Goal: Information Seeking & Learning: Learn about a topic

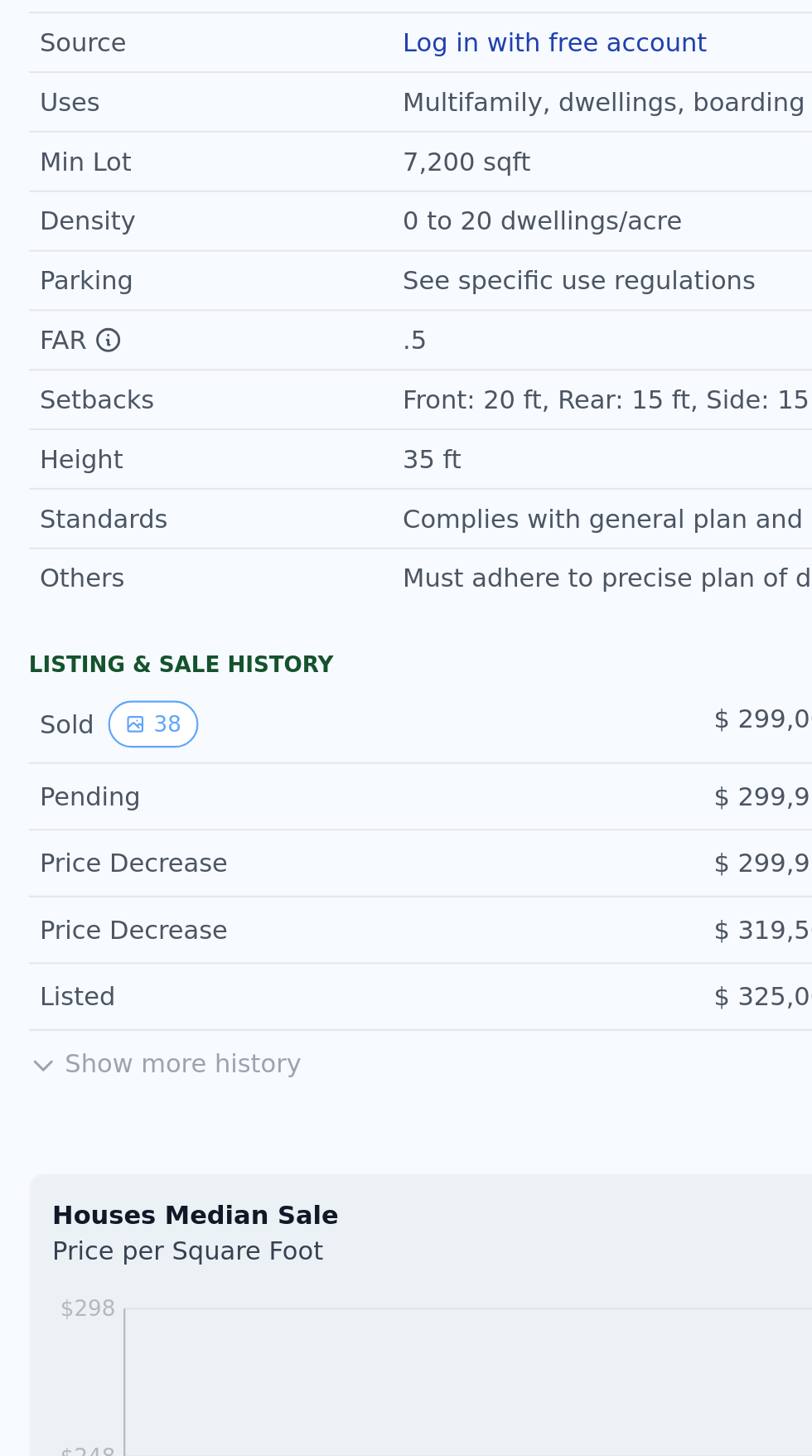
scroll to position [992, 0]
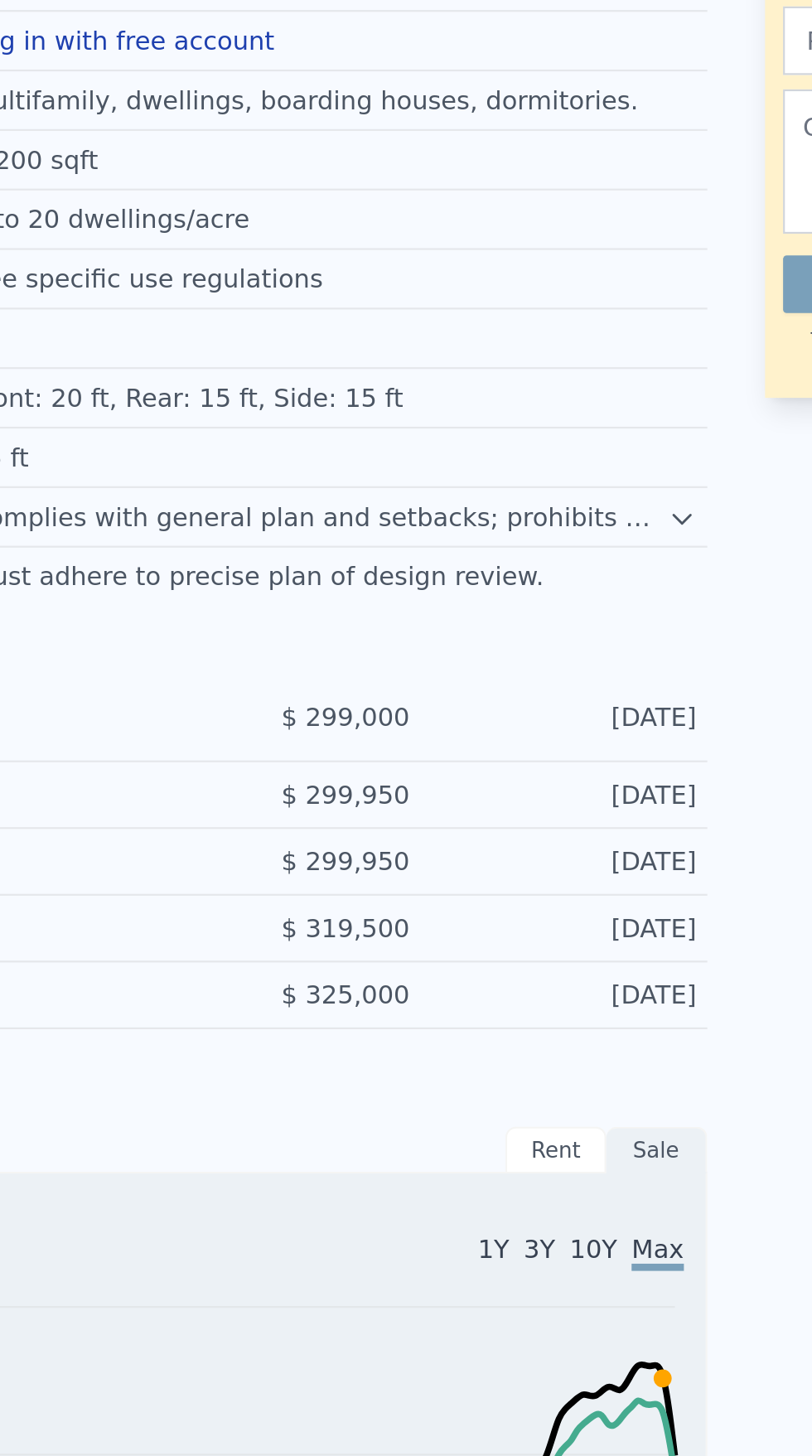
click at [511, 418] on icon at bounding box center [511, 418] width 13 height 13
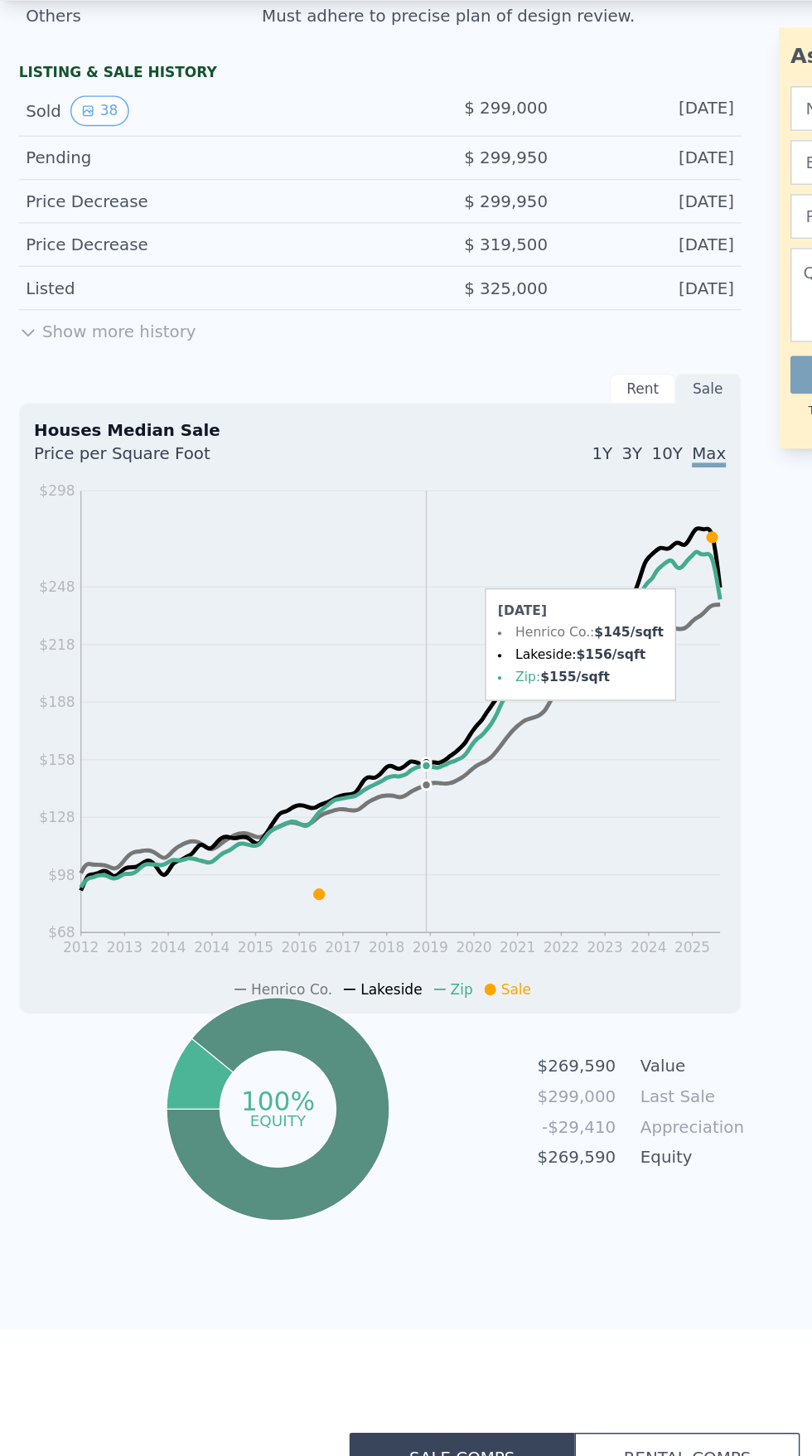
scroll to position [1384, 0]
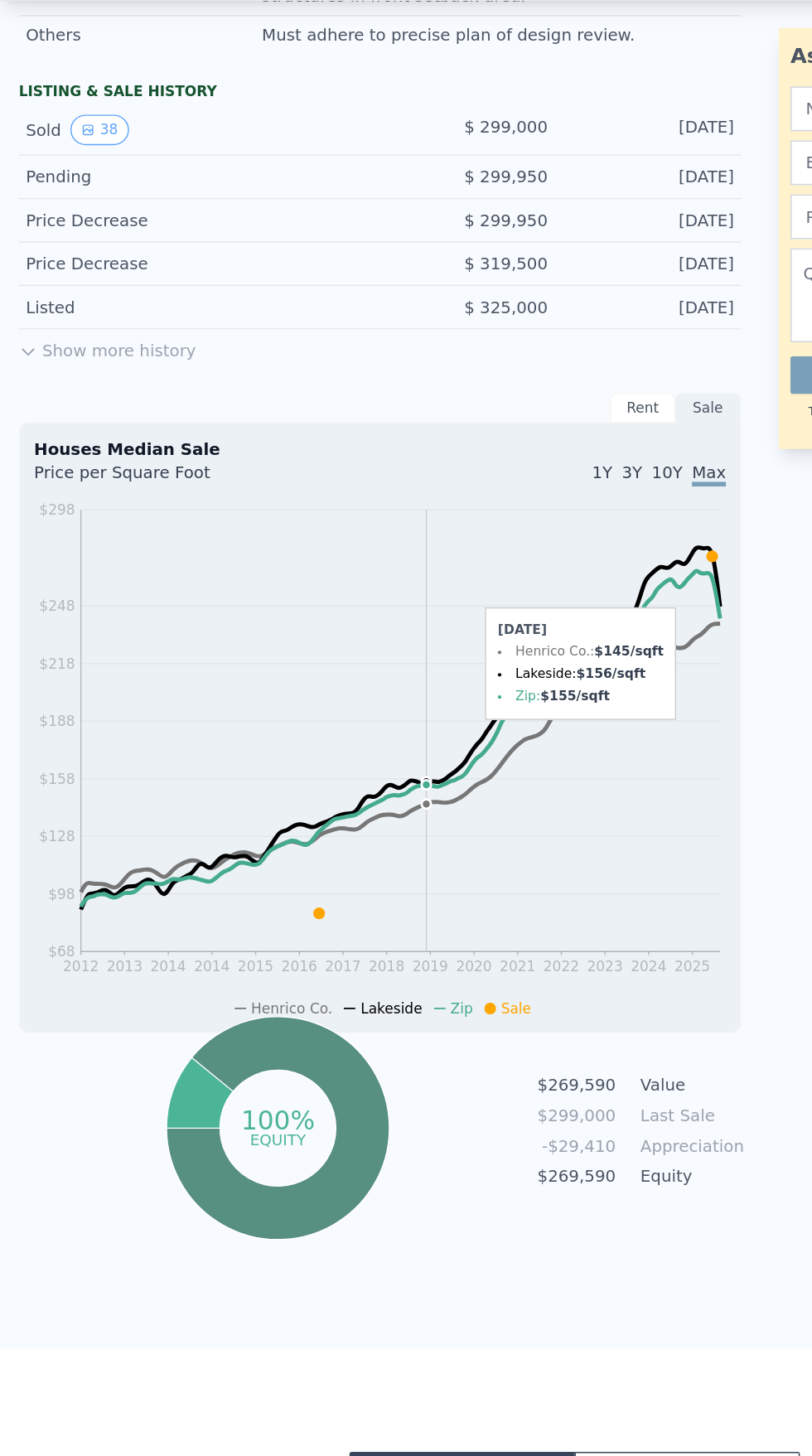
click at [503, 437] on icon at bounding box center [503, 440] width 8 height 8
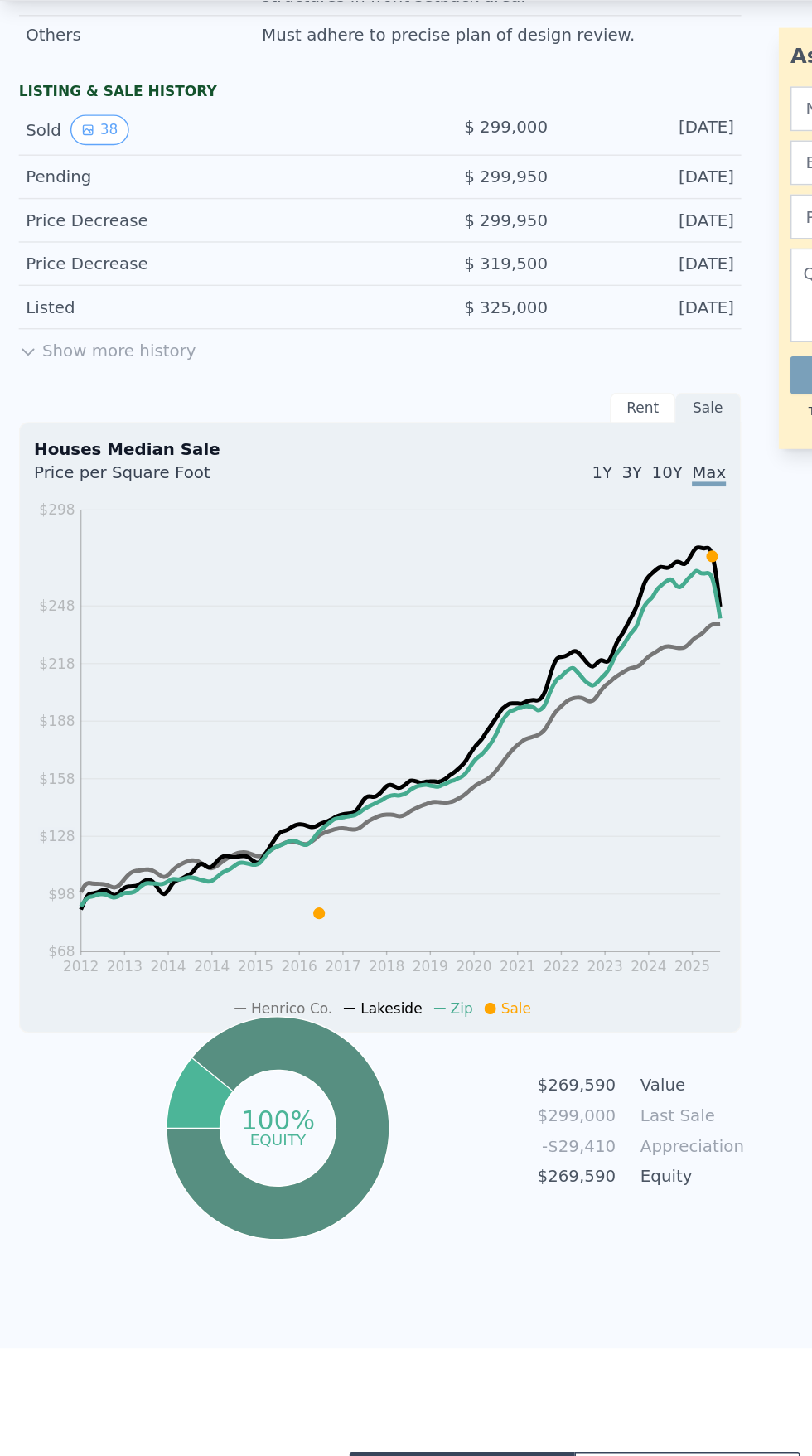
click at [460, 460] on icon "2012 2013 2014 2014 2015 2016 2017 2018 2019 2020 2021 2022 2023 2024 2025 $68 …" at bounding box center [268, 582] width 489 height 367
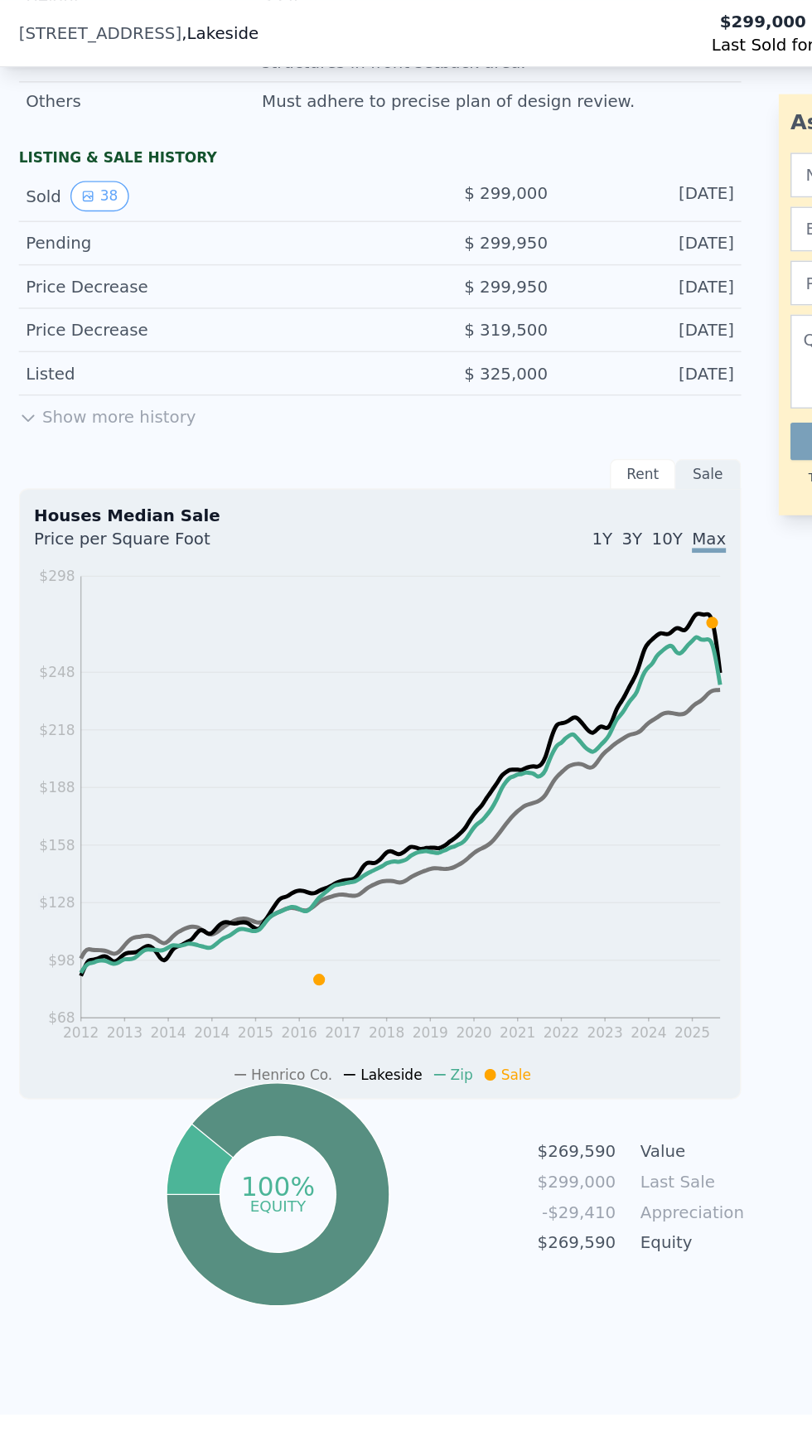
click at [510, 484] on icon "2012 2013 2014 2014 2015 2016 2017 2018 2019 2020 2021 2022 2023 2024 2025 $68 …" at bounding box center [268, 582] width 489 height 367
click at [503, 472] on icon "2012 2013 2014 2014 2015 2016 2017 2018 2019 2020 2021 2022 2023 2024 2025 $68 …" at bounding box center [268, 582] width 489 height 367
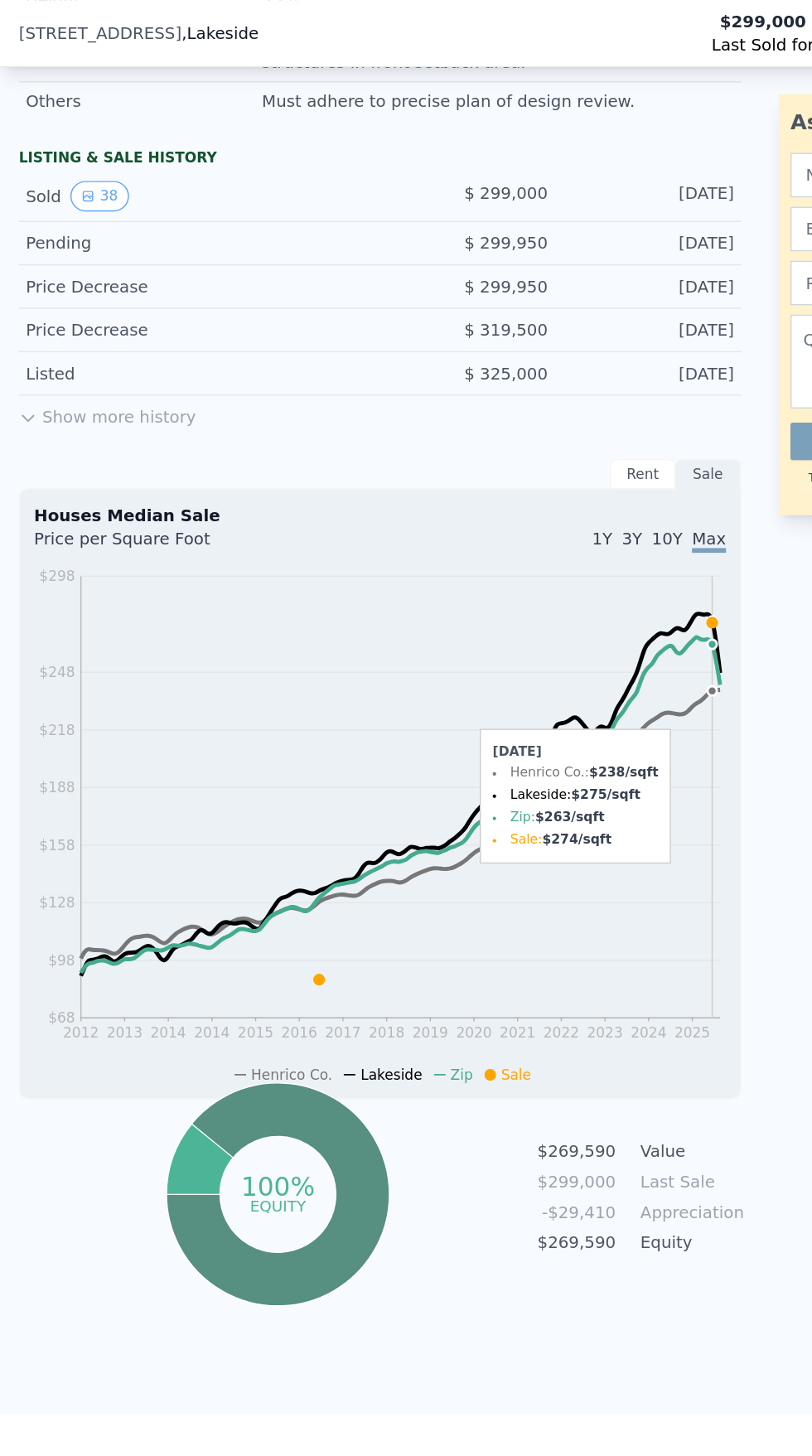
click at [446, 495] on icon at bounding box center [283, 569] width 452 height 237
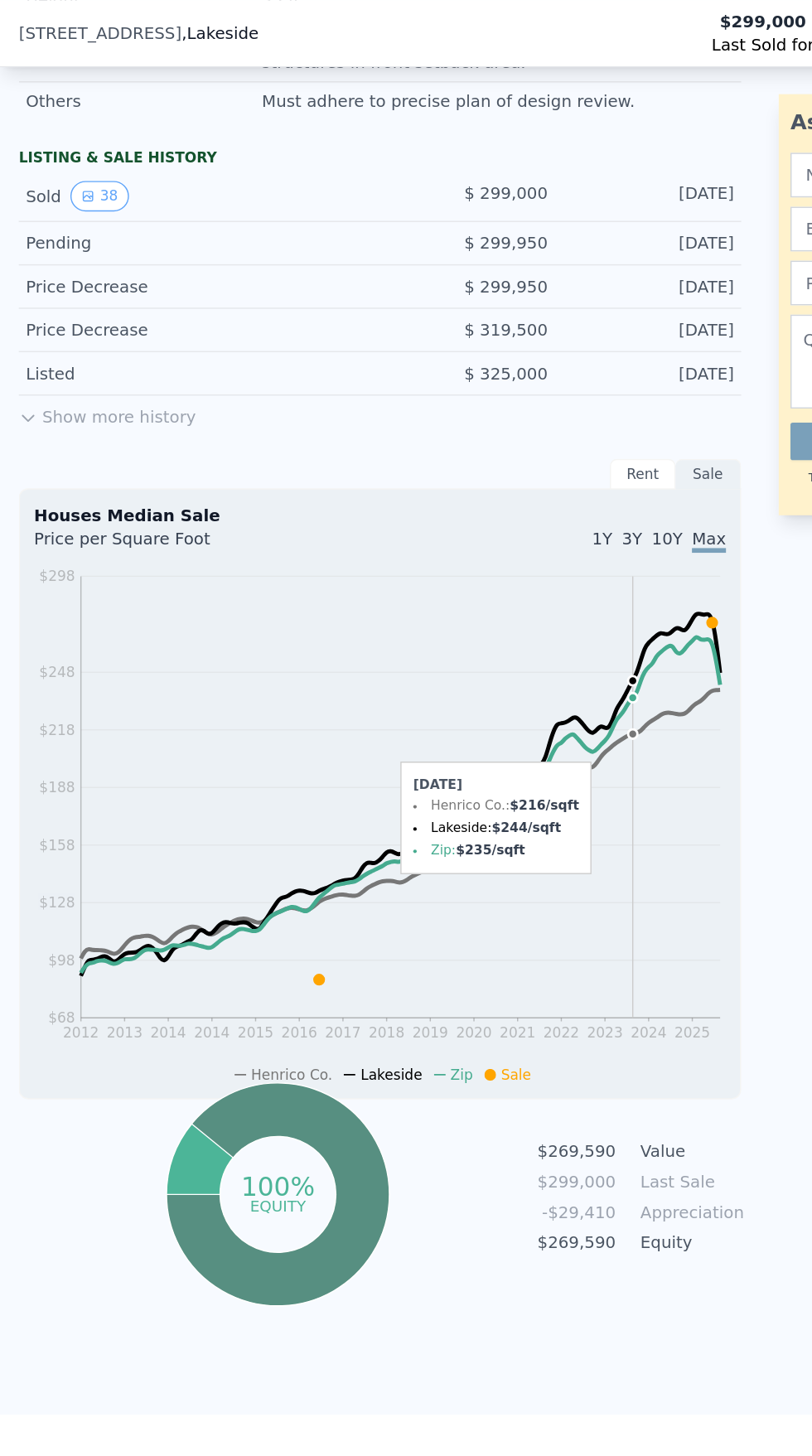
click at [443, 476] on icon "2012 2013 2014 2014 2015 2016 2017 2018 2019 2020 2021 2022 2023 2024 2025 $68 …" at bounding box center [268, 582] width 489 height 367
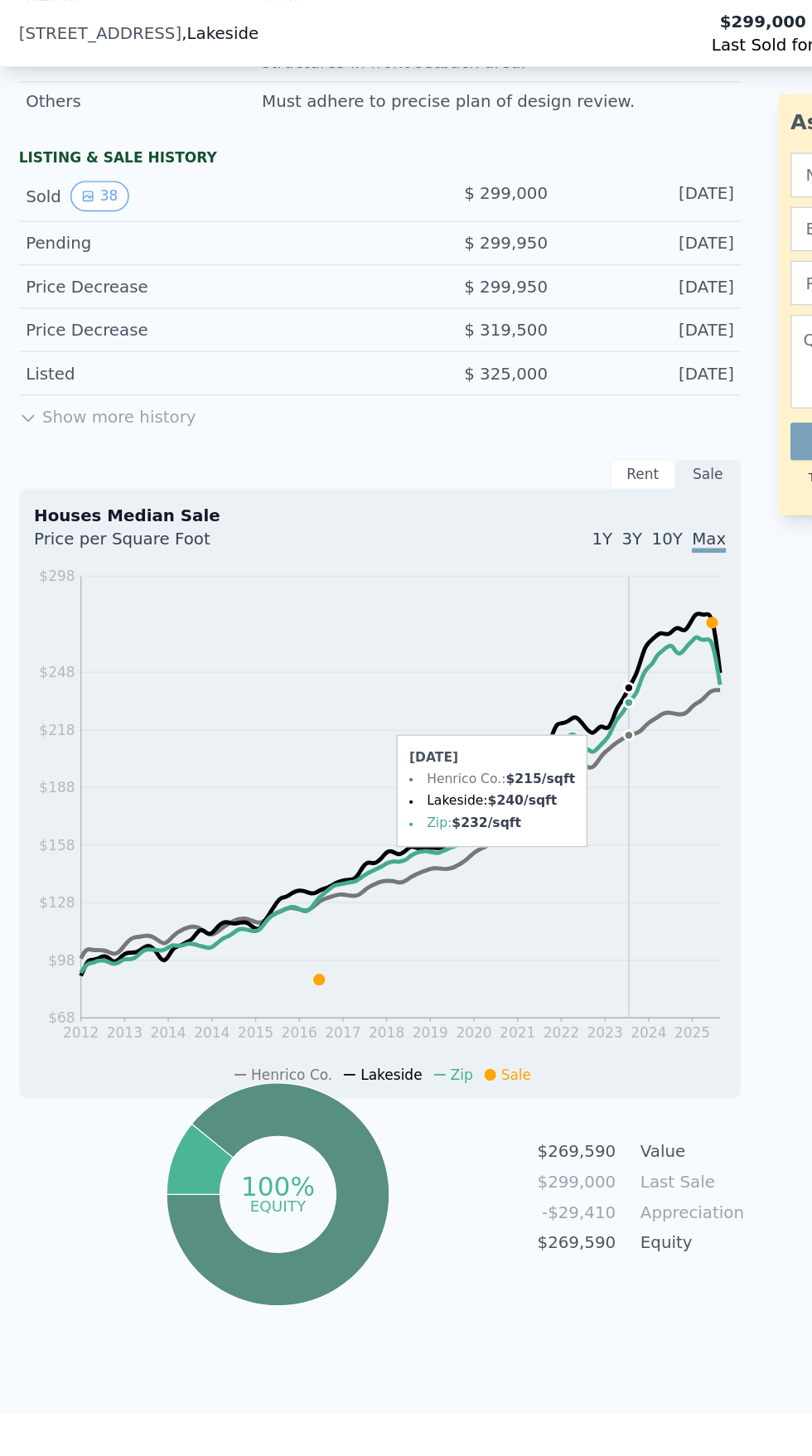
click at [512, 387] on span "Max" at bounding box center [500, 382] width 24 height 17
click at [431, 378] on span "1Y" at bounding box center [425, 380] width 14 height 13
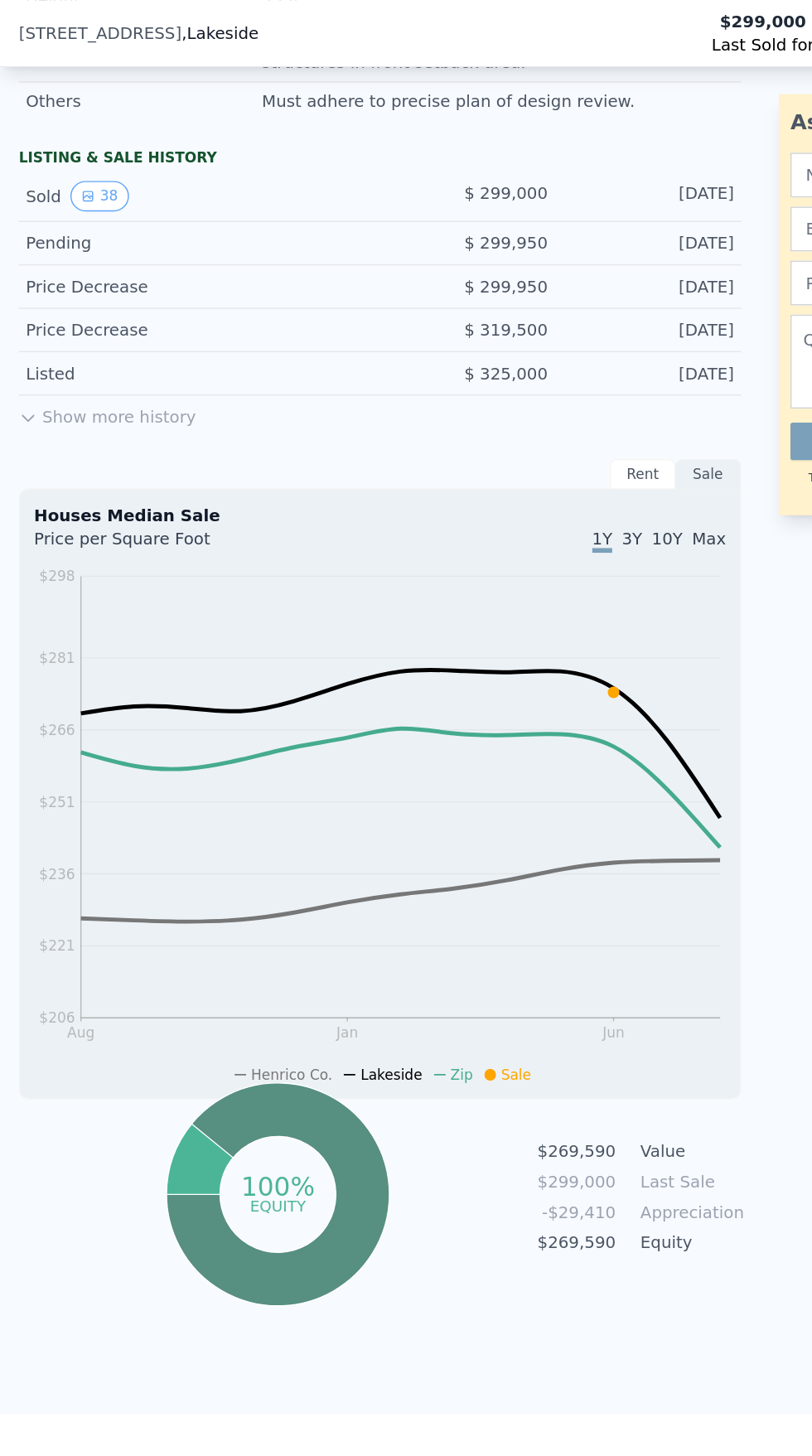
click at [487, 539] on icon "Aug Jan Jun $206 $221 $236 $251 $266 $281 $298" at bounding box center [268, 582] width 489 height 367
click at [505, 609] on icon "Aug Jan Jun $206 $221 $236 $251 $266 $281 $298" at bounding box center [268, 582] width 489 height 367
click at [419, 617] on line at bounding box center [283, 617] width 452 height 0
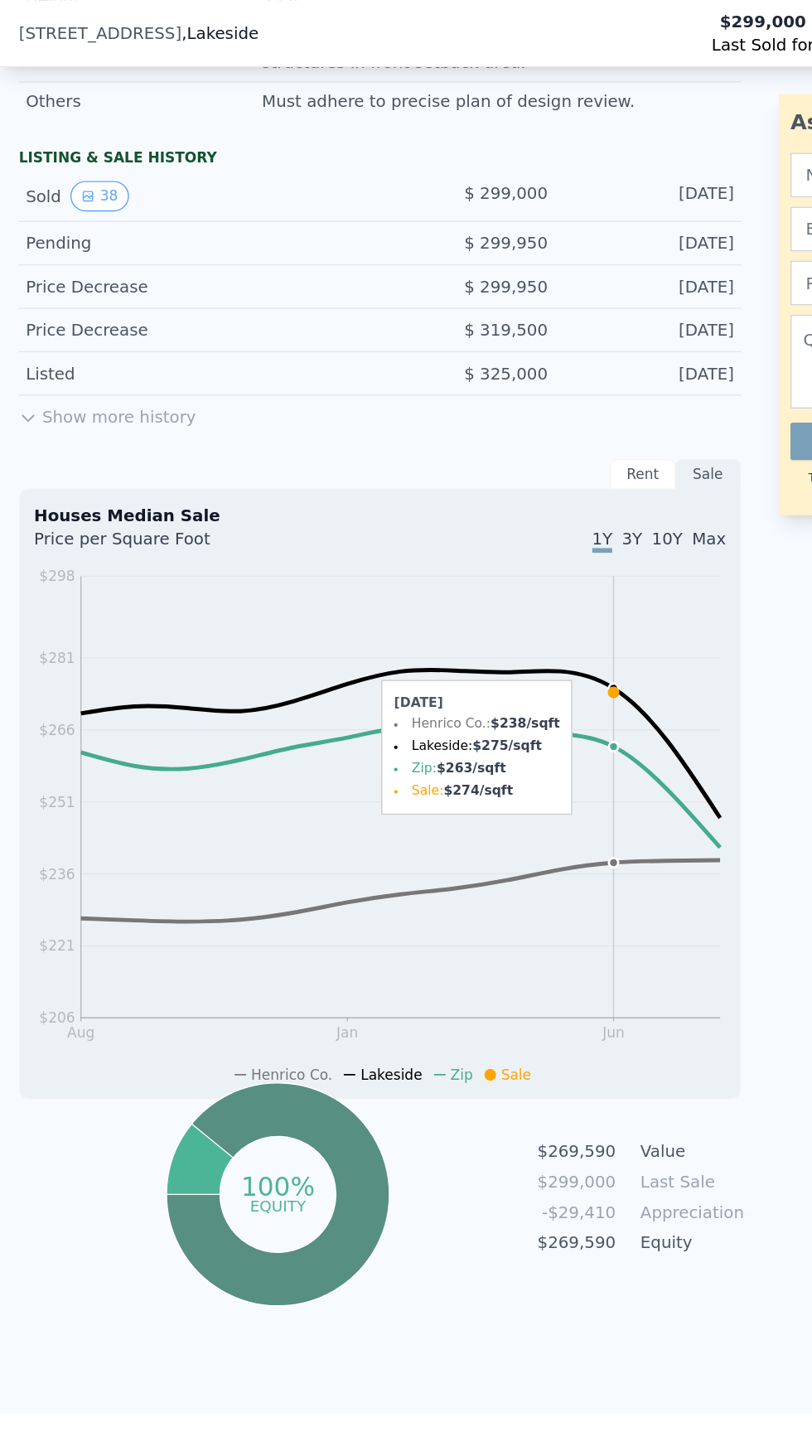
click at [470, 546] on icon "Aug Jan Jun $206 $221 $236 $251 $266 $281 $298" at bounding box center [268, 582] width 489 height 367
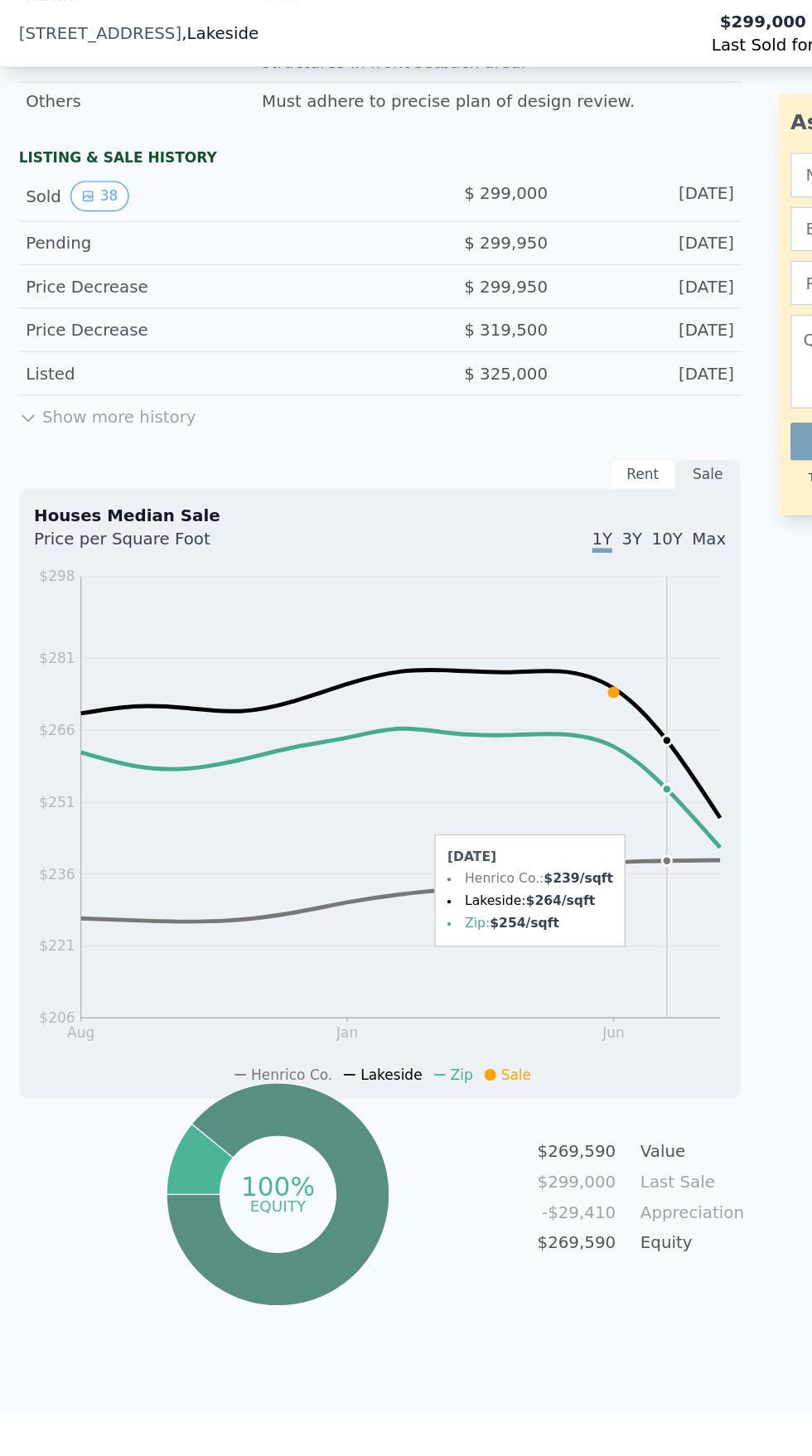
click at [501, 567] on icon "Aug Jan Jun $206 $221 $236 $251 $266 $281 $298" at bounding box center [268, 582] width 489 height 367
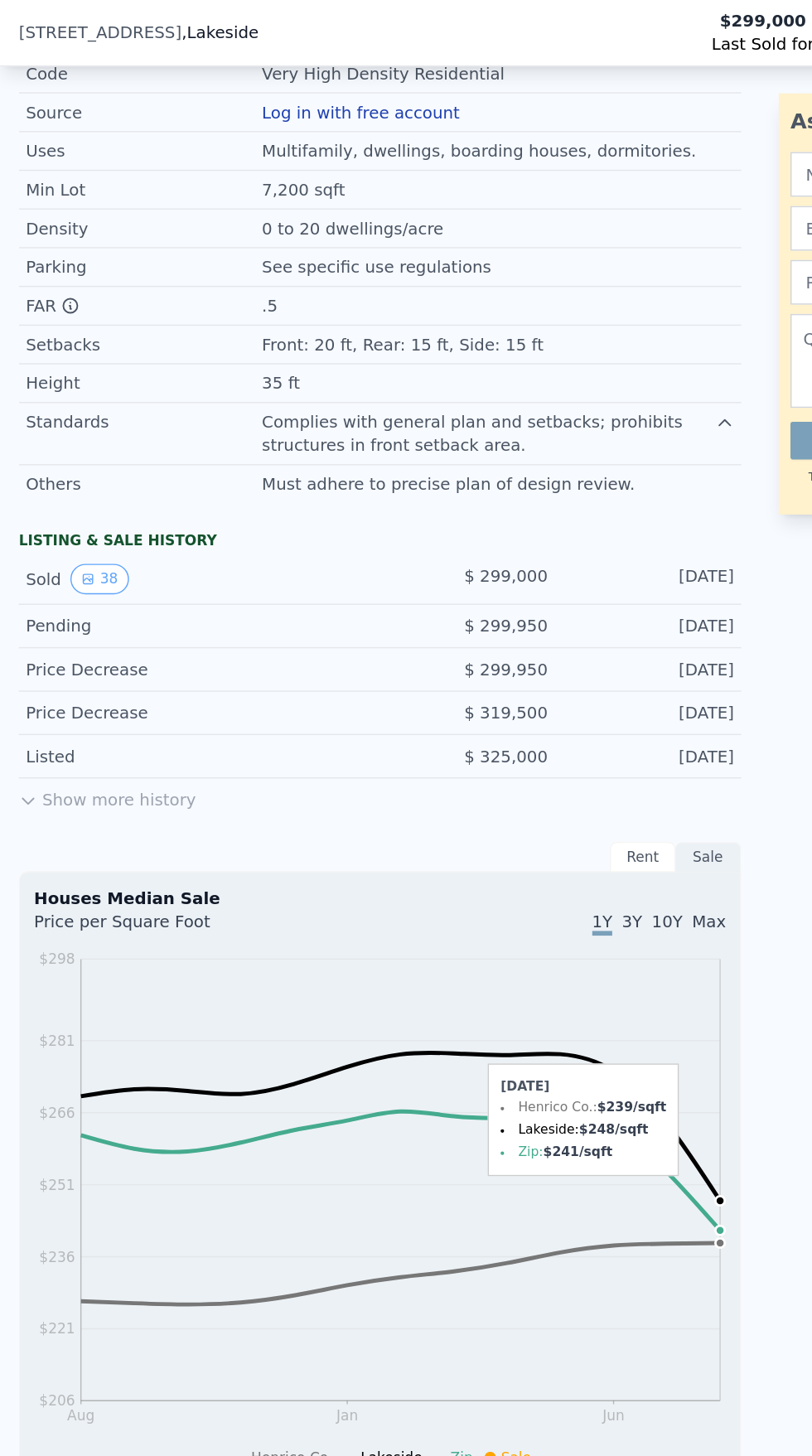
scroll to position [1114, 0]
click at [91, 570] on button "Show more history" at bounding box center [75, 560] width 126 height 23
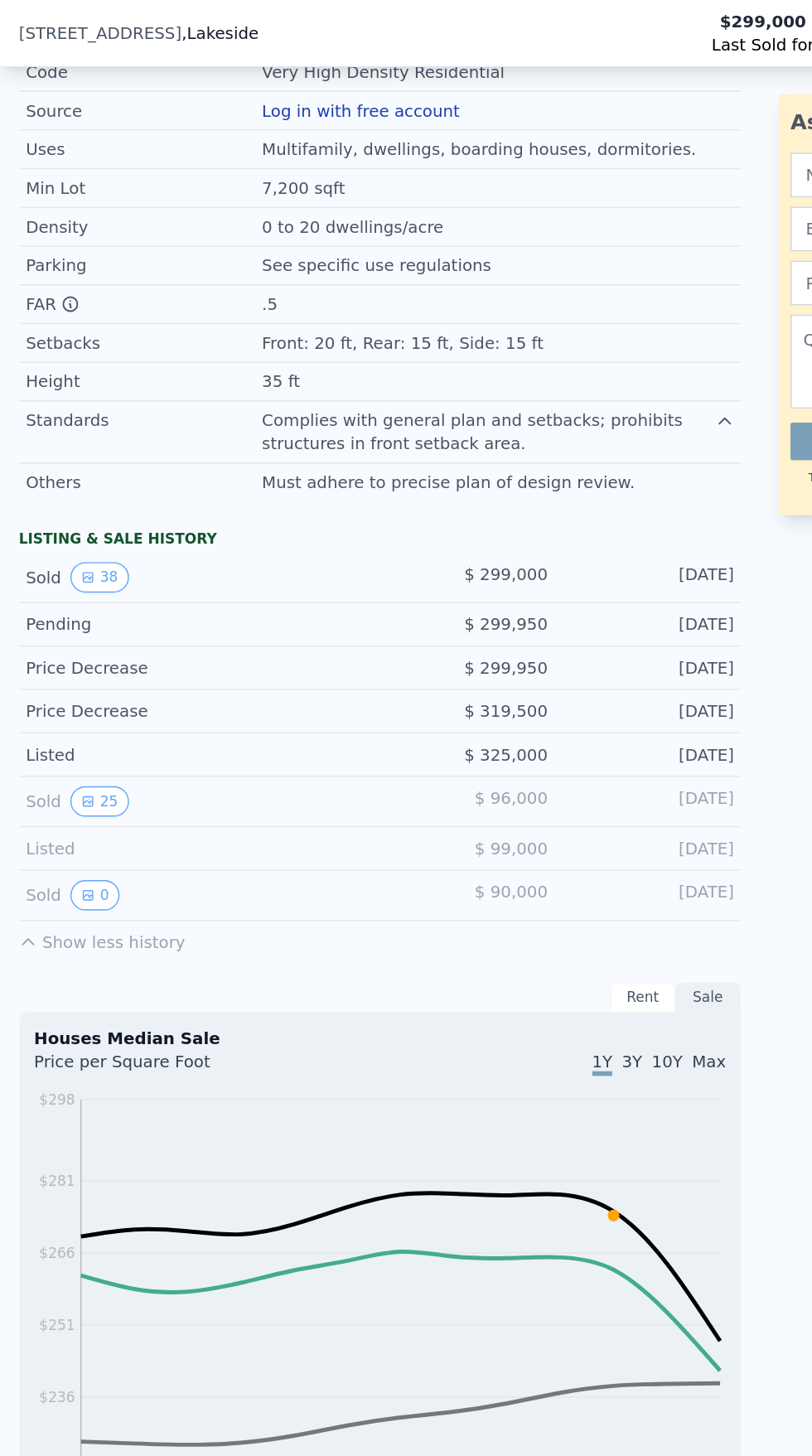
click at [29, 653] on button "Show less history" at bounding box center [71, 662] width 118 height 23
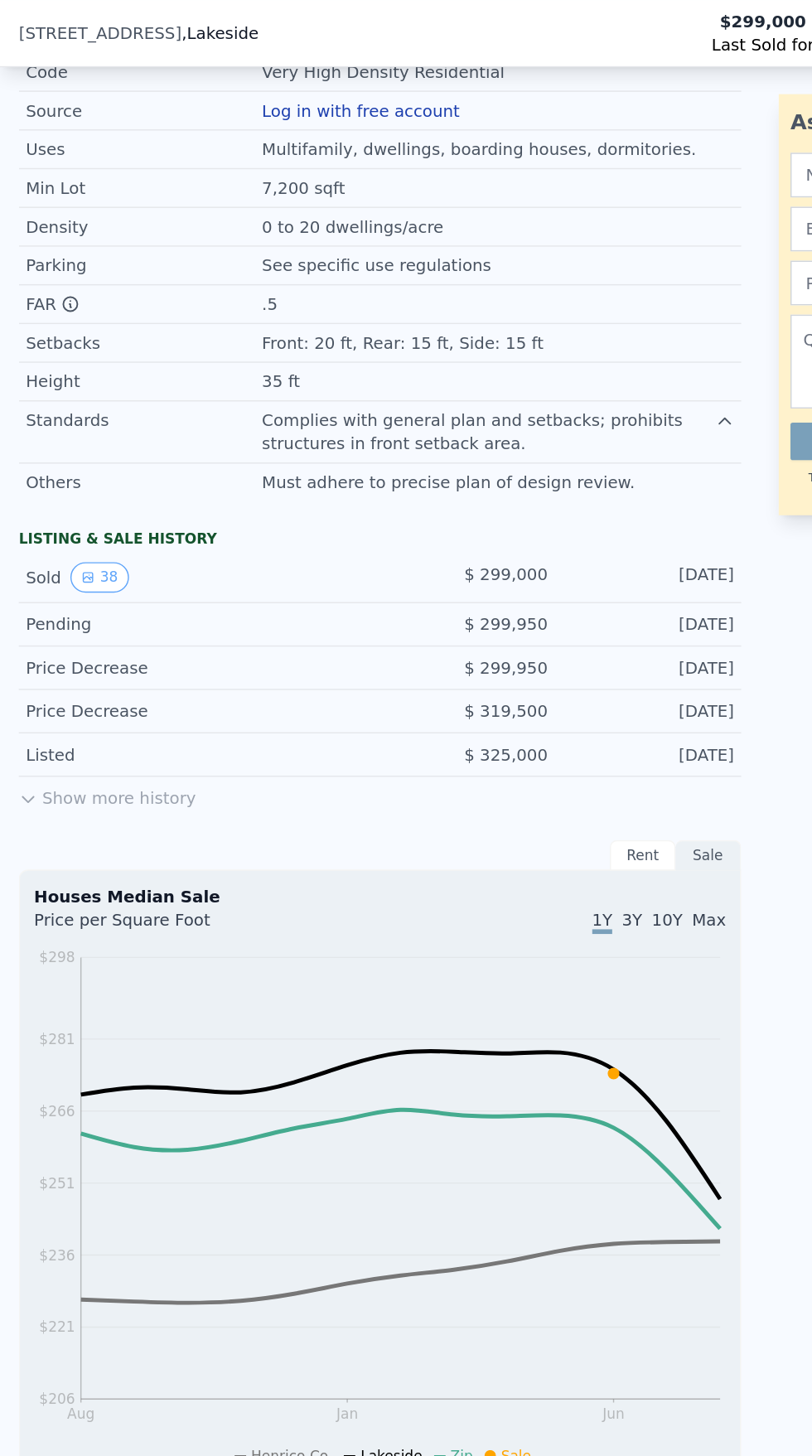
click at [104, 568] on button "Show more history" at bounding box center [75, 560] width 126 height 23
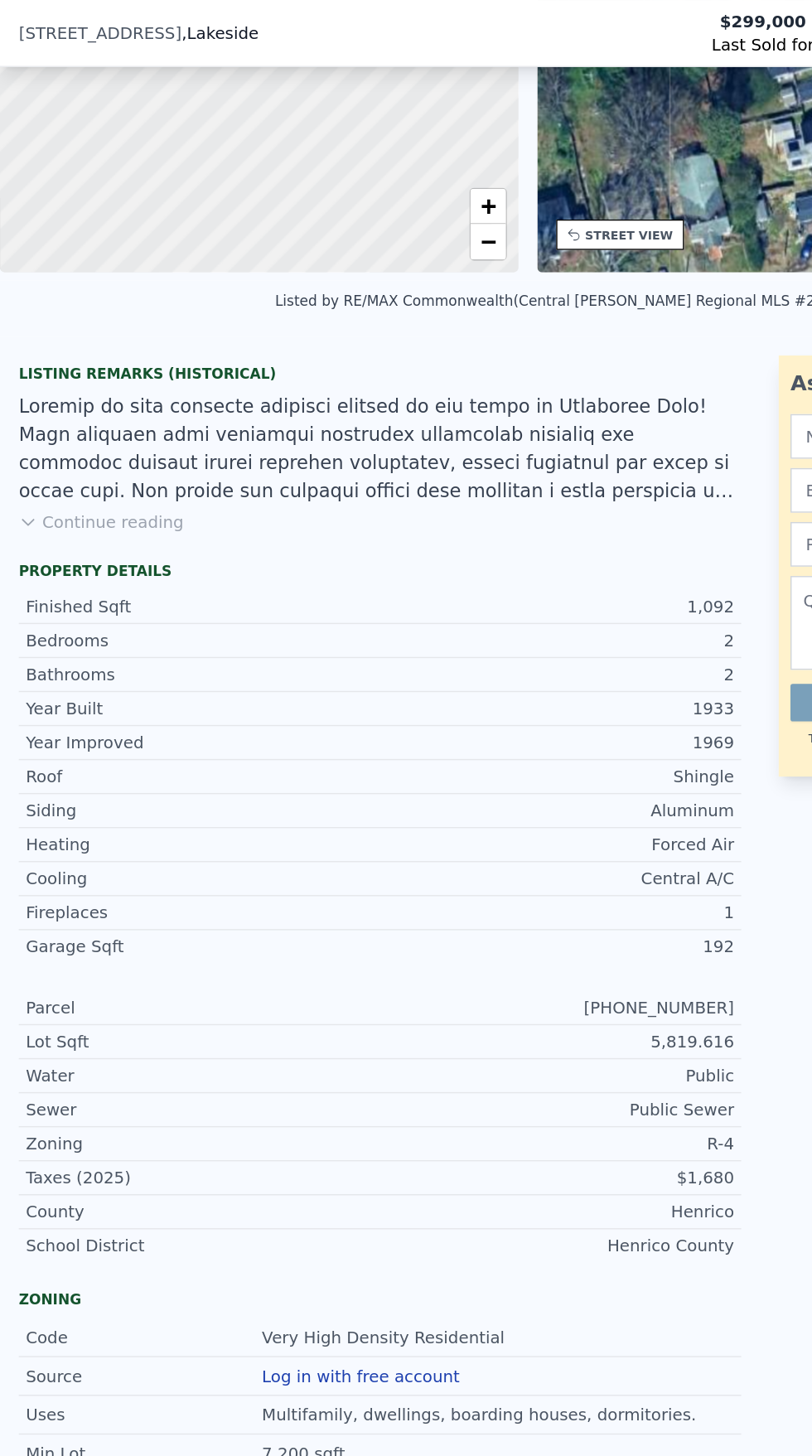
scroll to position [215, 0]
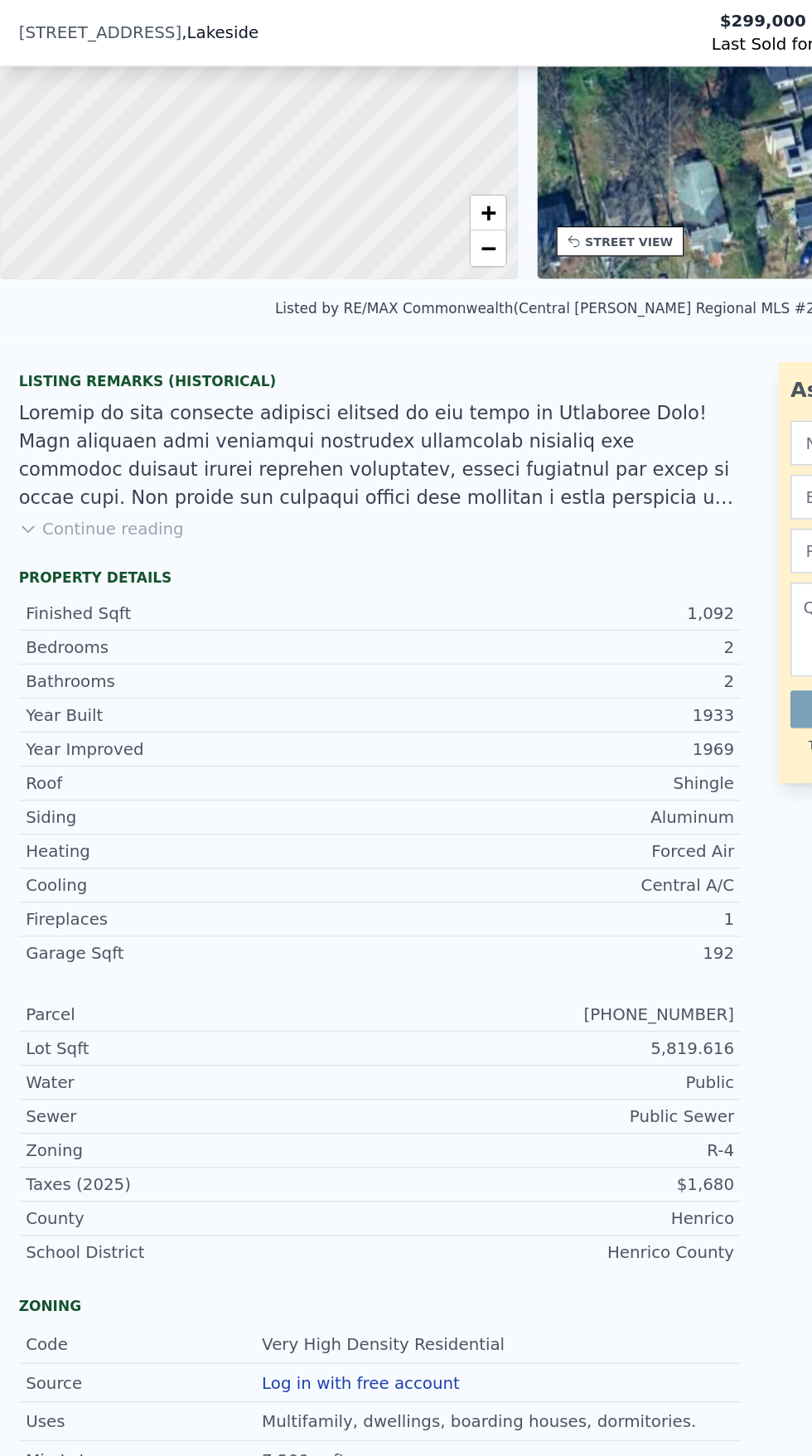
click at [75, 367] on button "Continue reading" at bounding box center [71, 374] width 117 height 17
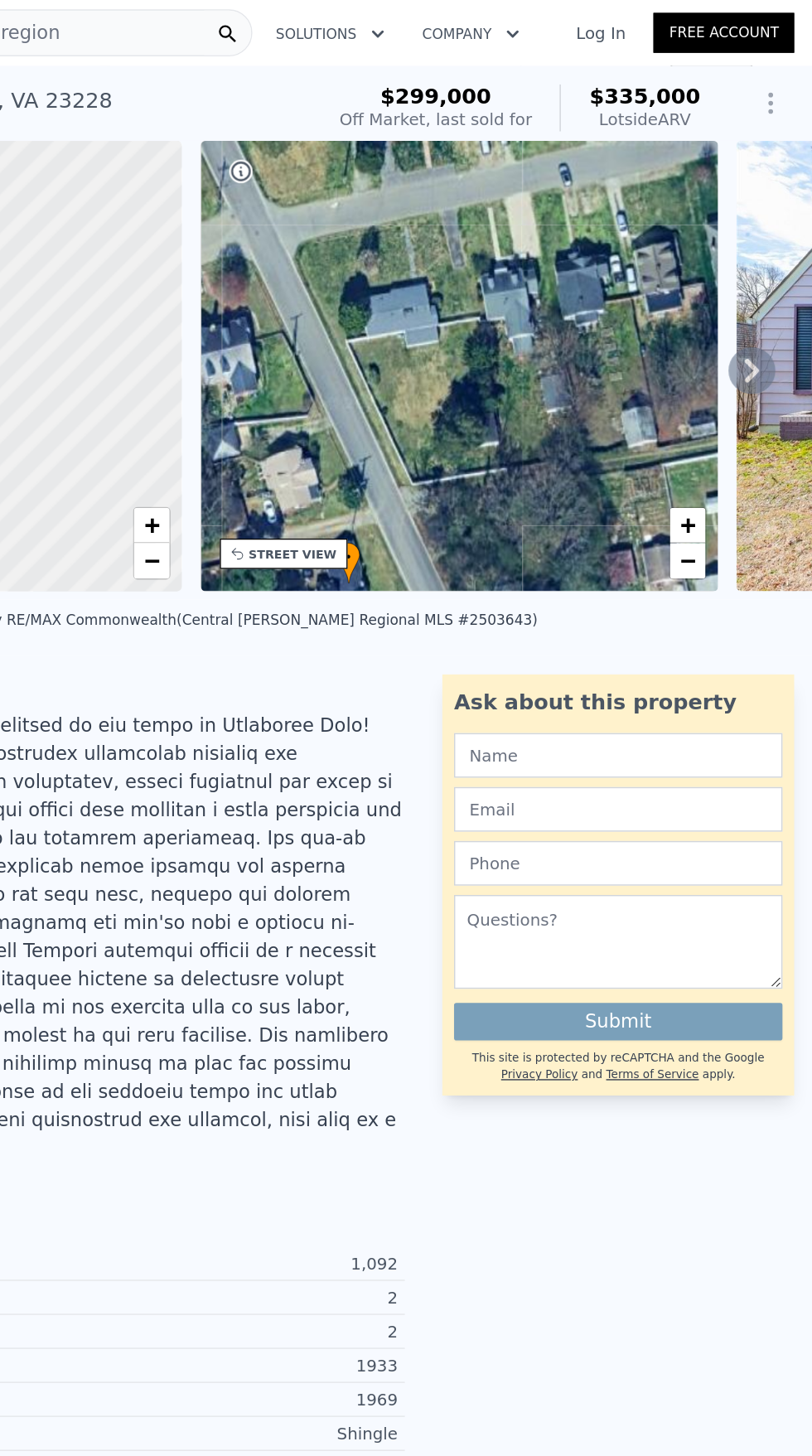
scroll to position [0, 0]
click at [782, 69] on icon "Show Options" at bounding box center [782, 73] width 20 height 20
click at [571, 64] on span "$299,000" at bounding box center [546, 68] width 79 height 18
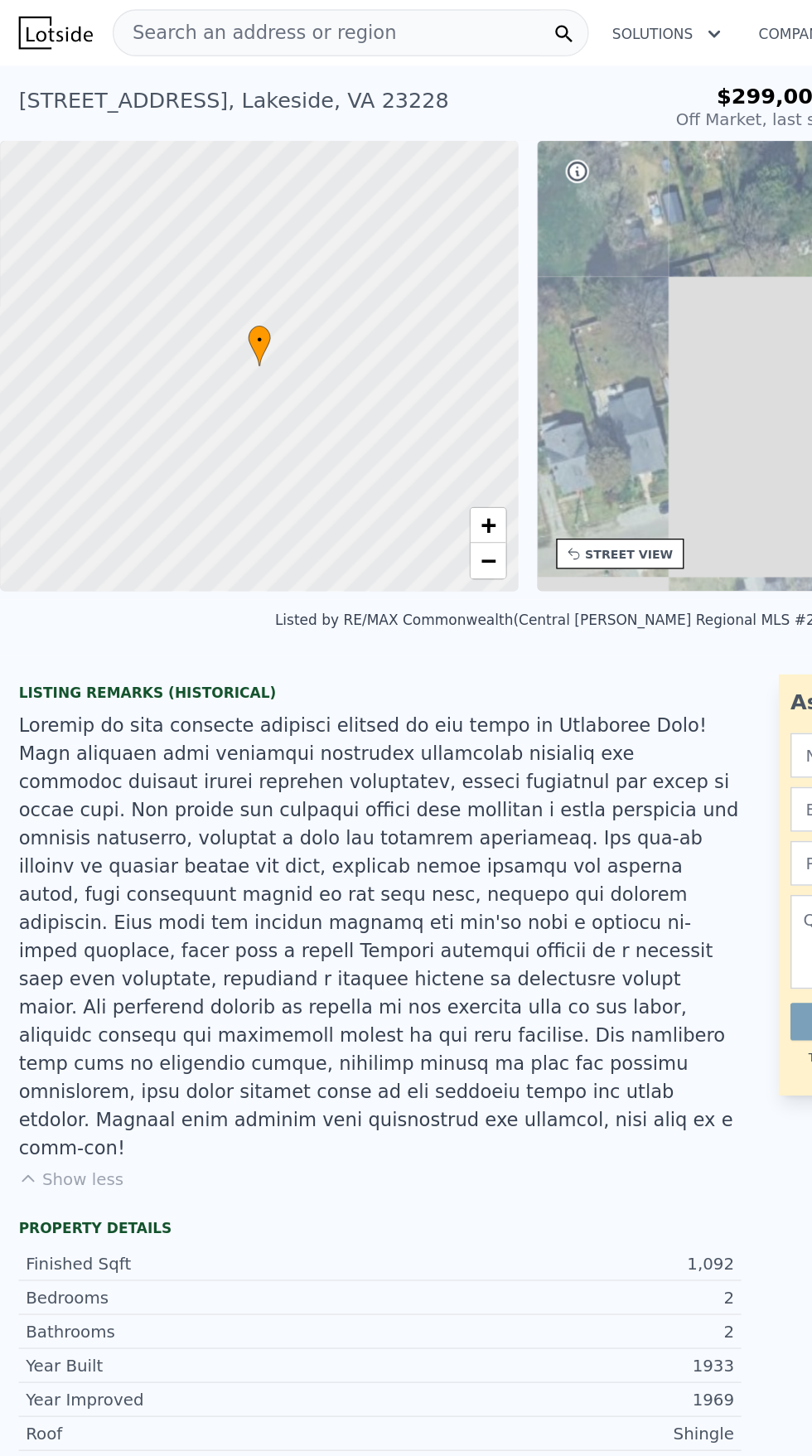
click at [134, 59] on div "[STREET_ADDRESS]" at bounding box center [165, 70] width 305 height 23
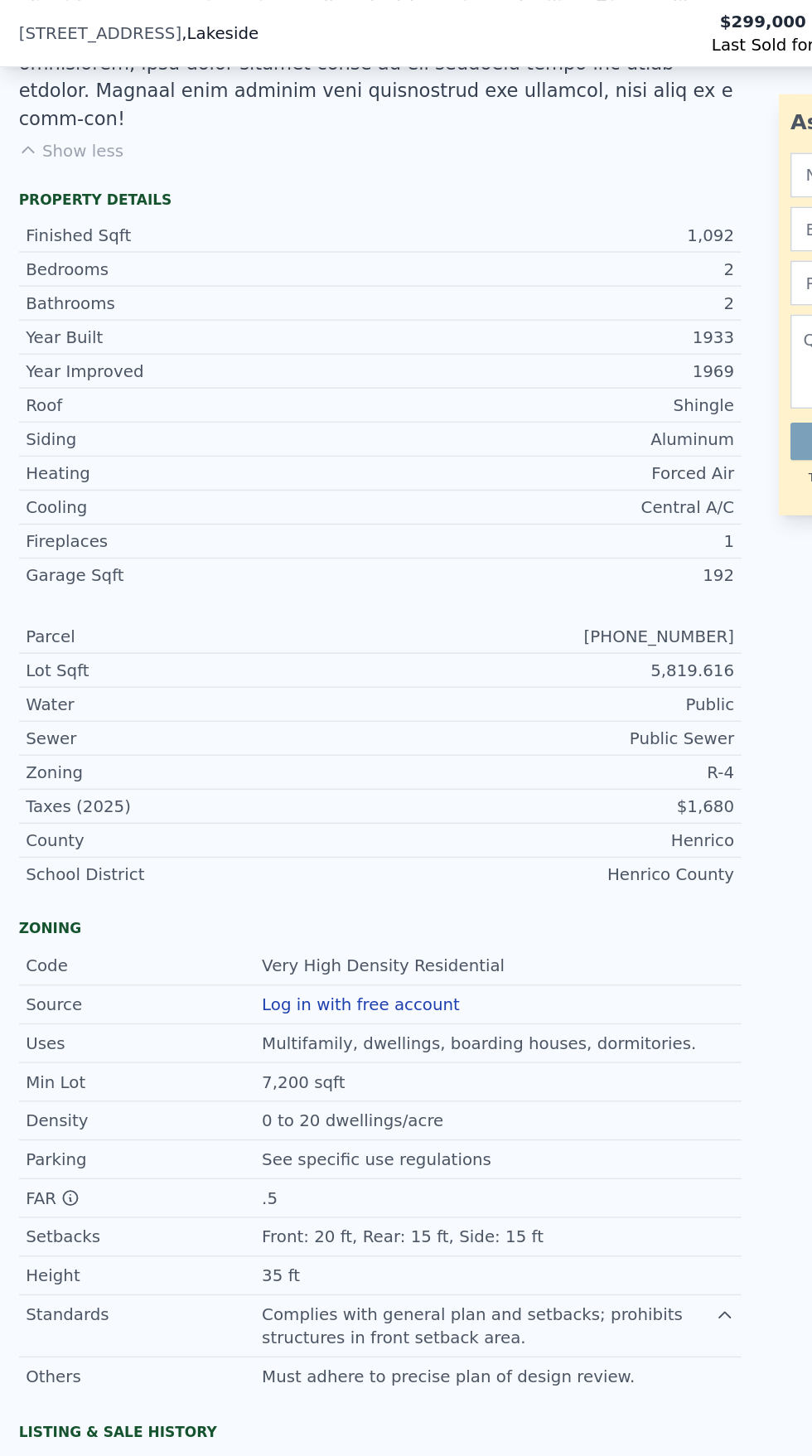
scroll to position [719, 0]
